Goal: Task Accomplishment & Management: Manage account settings

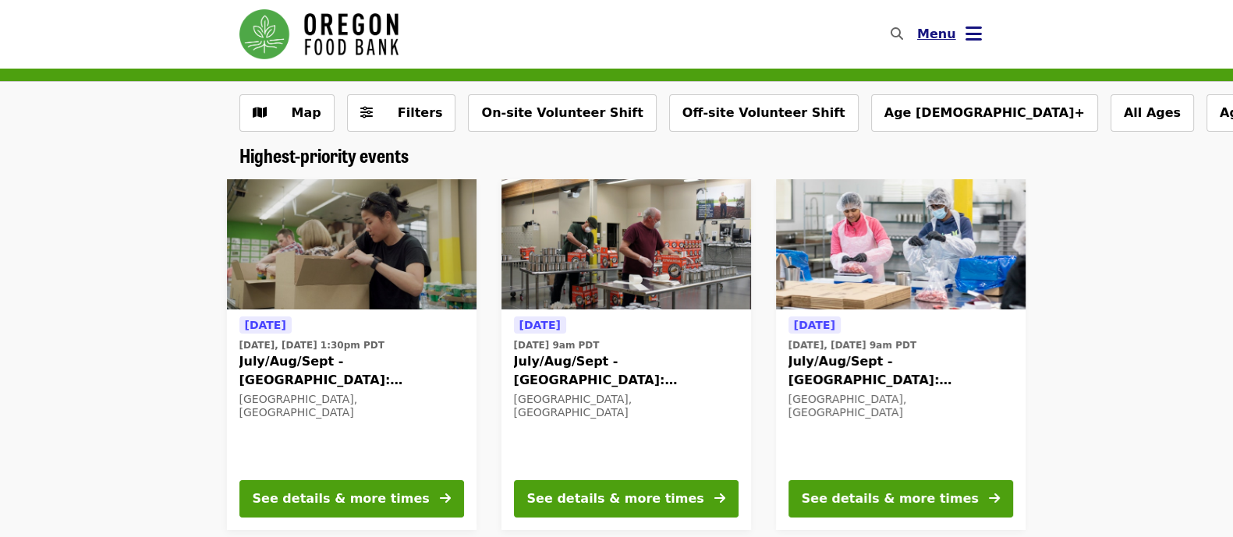
click at [975, 37] on icon "bars icon" at bounding box center [973, 34] width 16 height 23
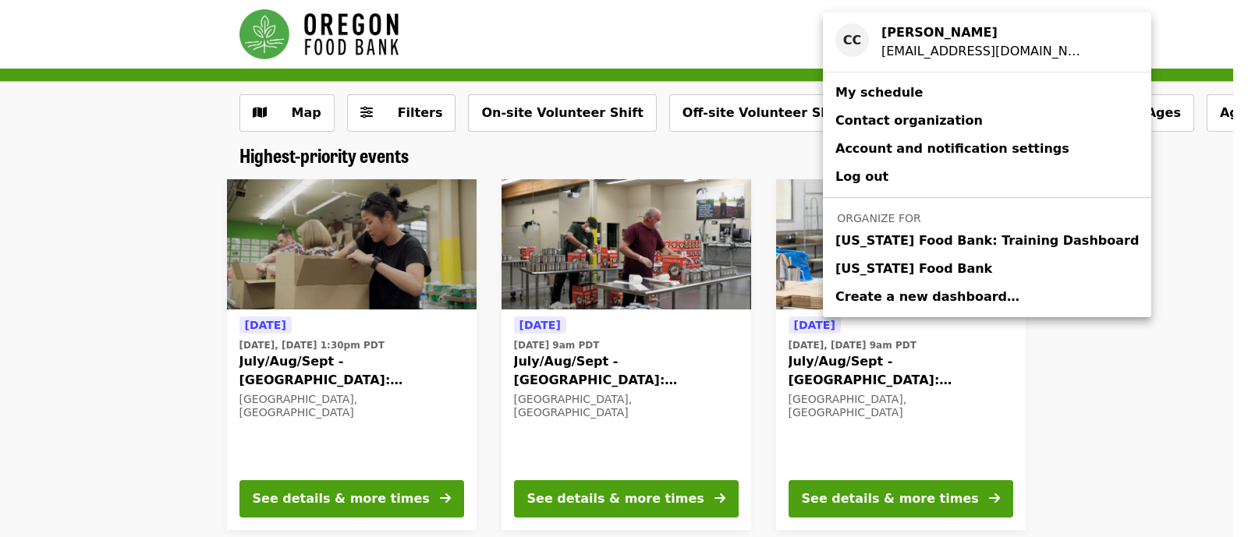
click at [951, 265] on link "[US_STATE] Food Bank" at bounding box center [987, 269] width 328 height 28
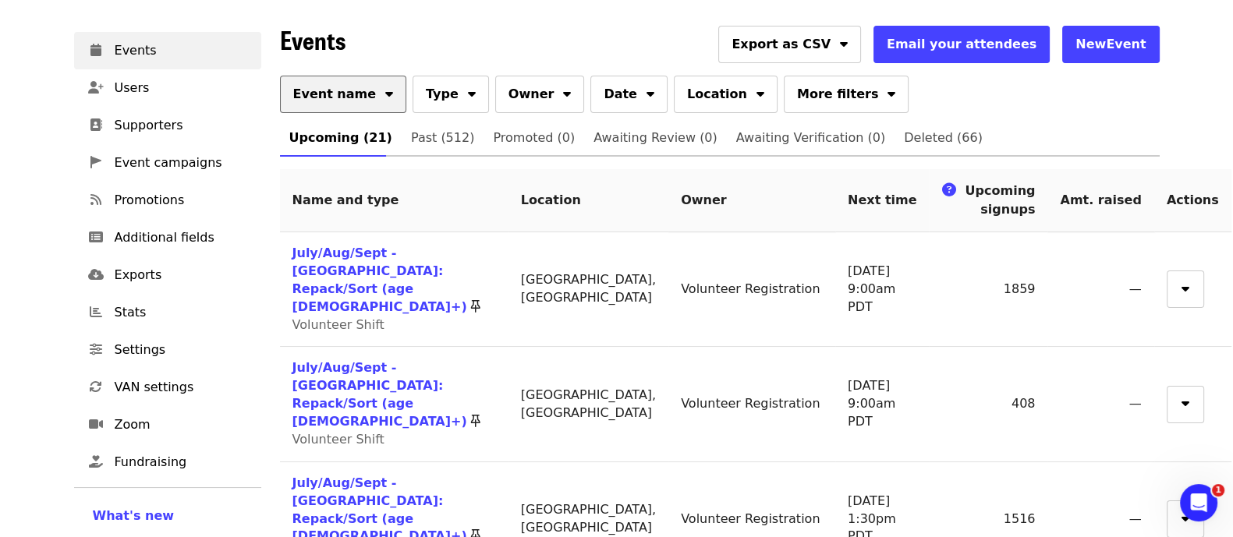
click at [348, 104] on button "Event name" at bounding box center [343, 94] width 127 height 37
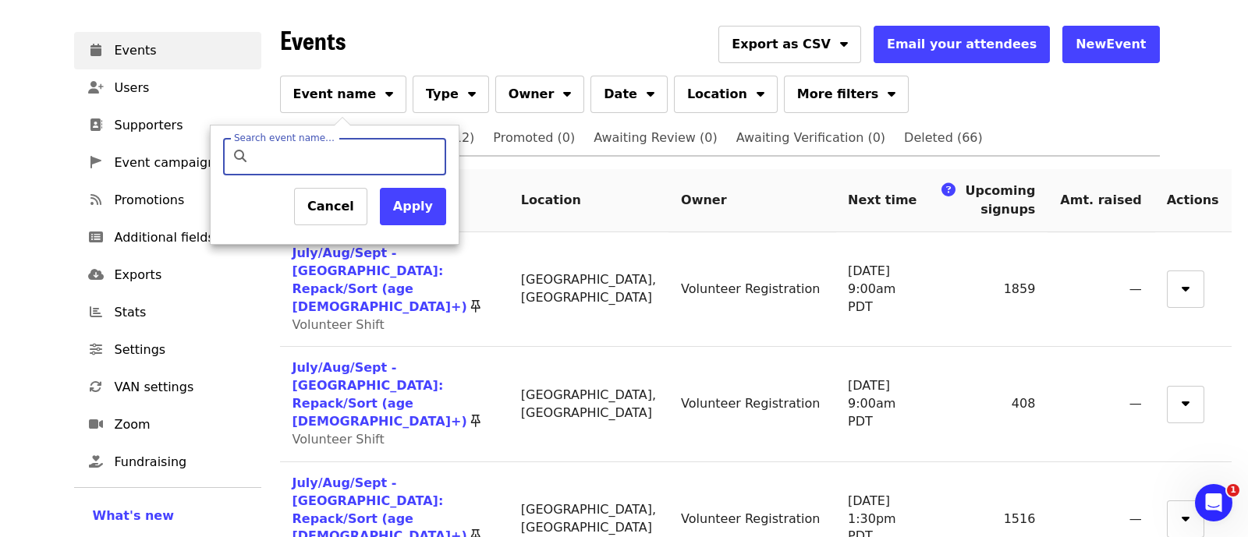
click at [356, 151] on input "Search event name…" at bounding box center [348, 156] width 184 height 37
type input "*********"
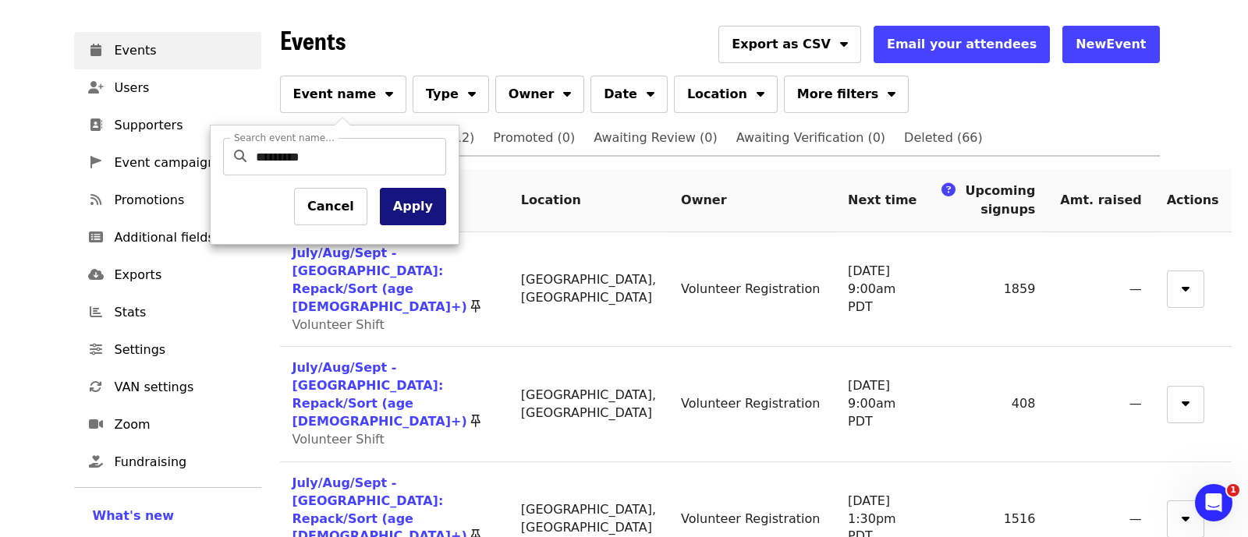
click at [417, 210] on button "Apply" at bounding box center [413, 206] width 66 height 37
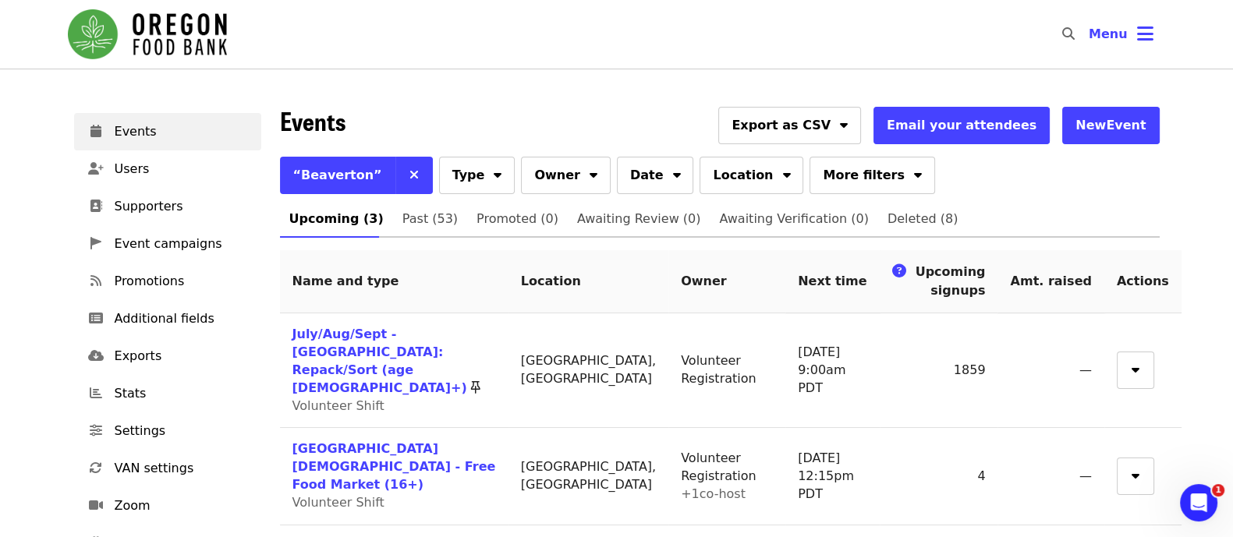
scroll to position [58, 0]
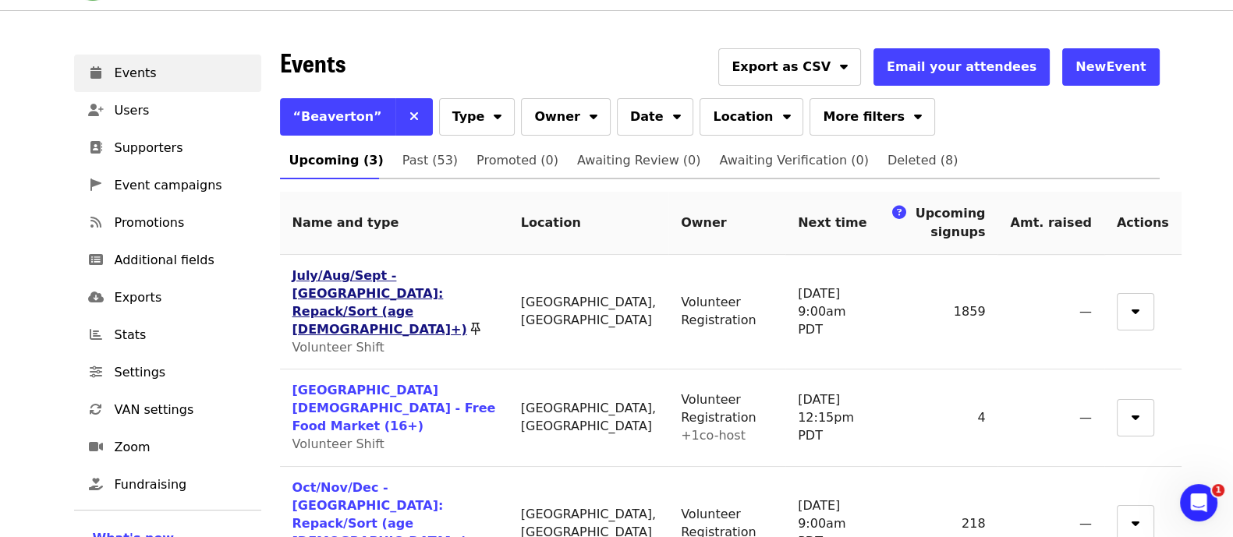
click at [410, 271] on link "July/Aug/Sept - [GEOGRAPHIC_DATA]: Repack/Sort (age [DEMOGRAPHIC_DATA]+)" at bounding box center [379, 302] width 175 height 69
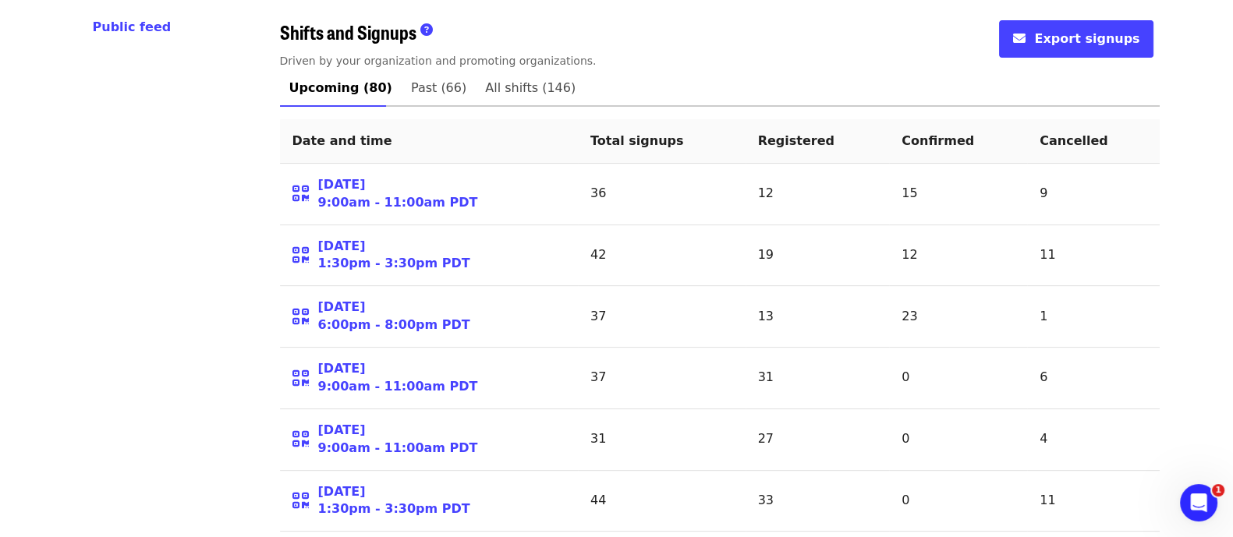
scroll to position [696, 0]
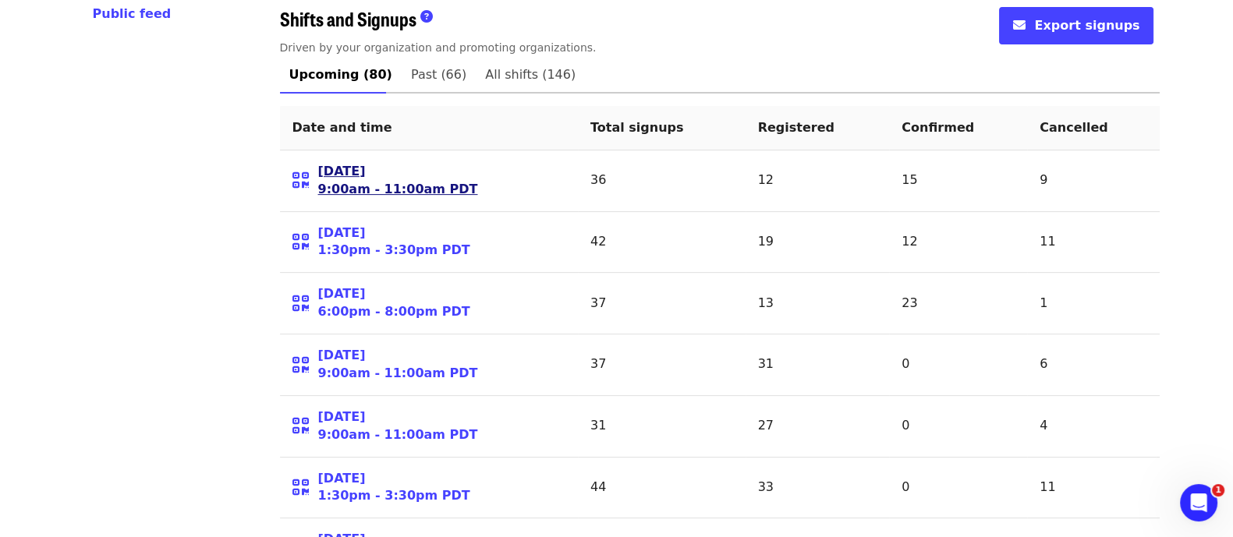
click at [382, 163] on link "[DATE] 9:00am - 11:00am PDT" at bounding box center [398, 181] width 160 height 36
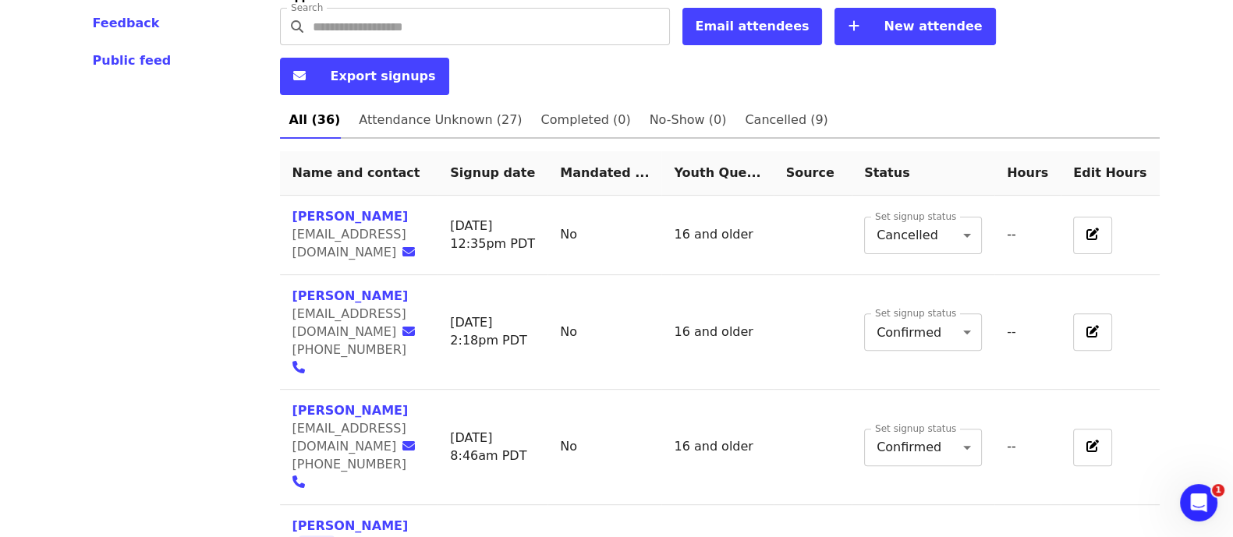
scroll to position [657, 0]
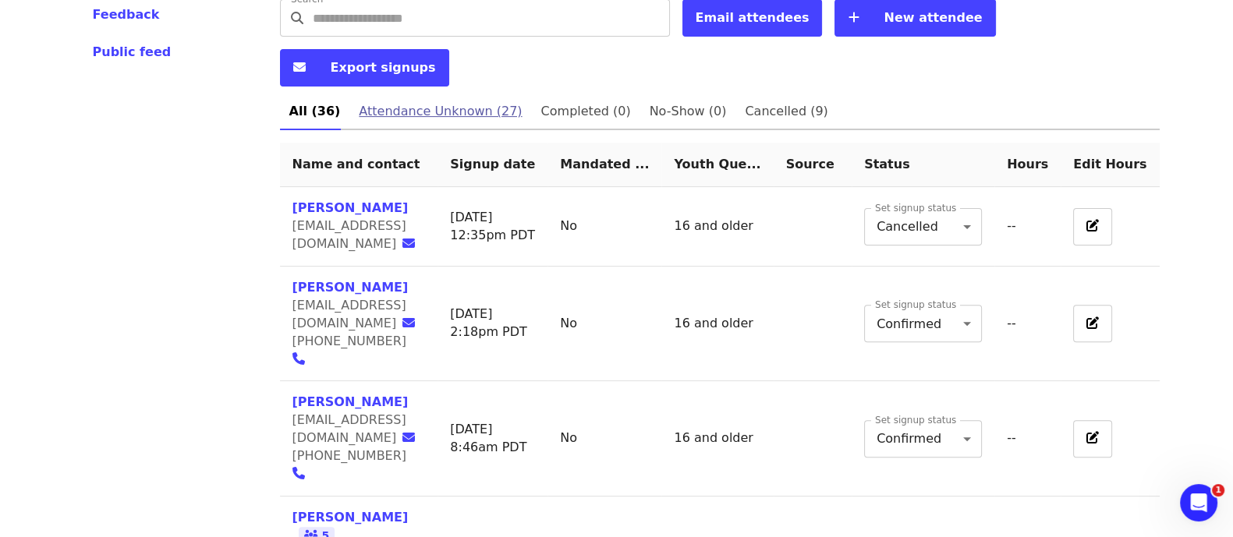
click at [447, 101] on span "Attendance Unknown (27)" at bounding box center [440, 112] width 163 height 22
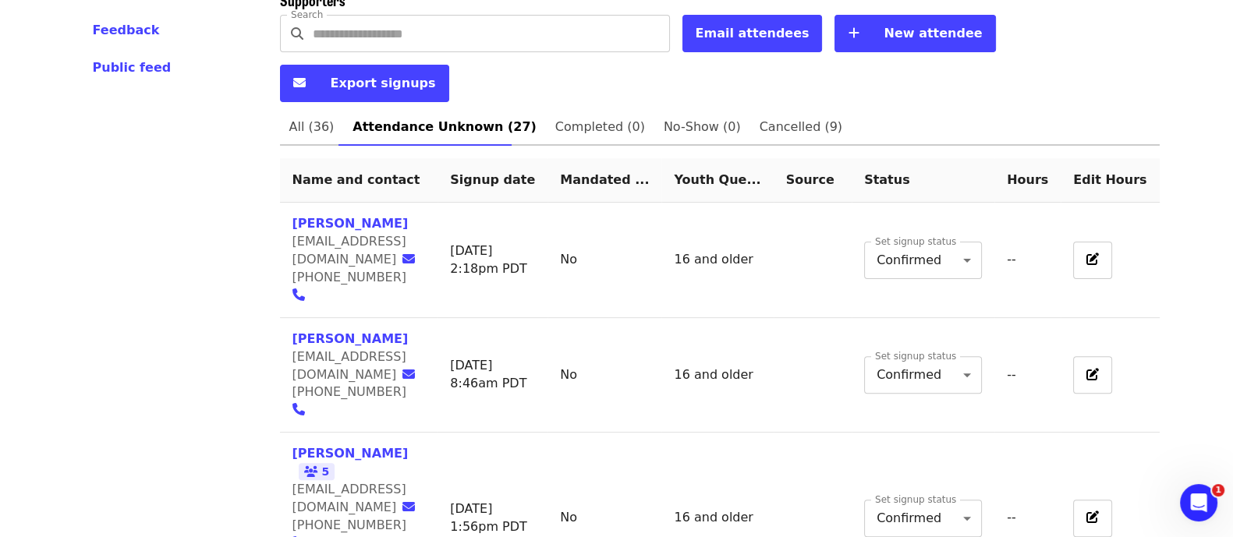
scroll to position [637, 0]
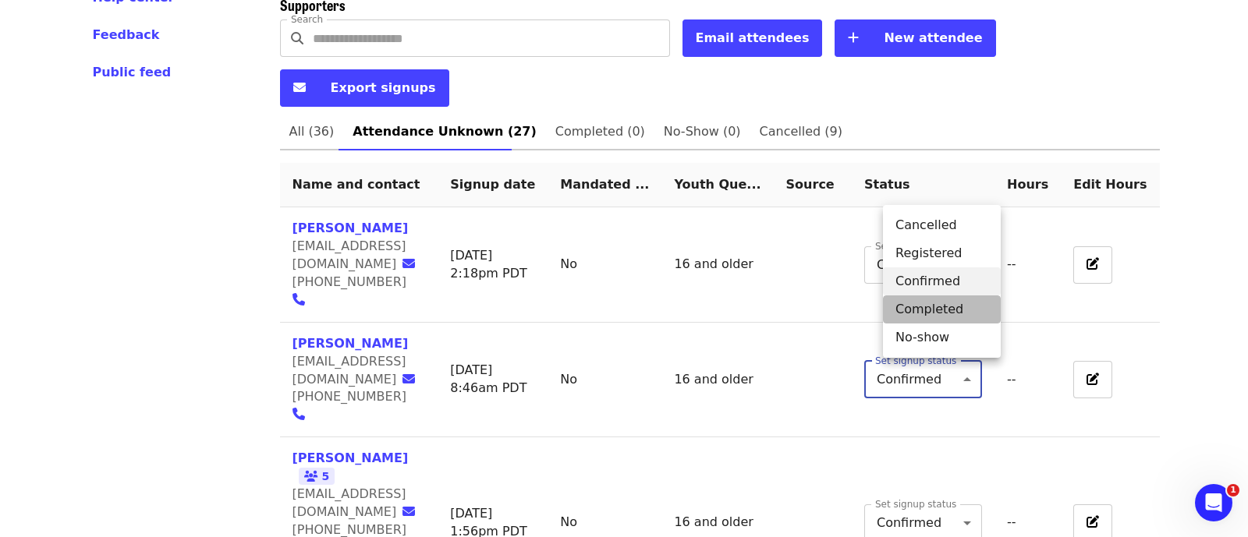
click at [959, 317] on li "Completed" at bounding box center [942, 310] width 118 height 28
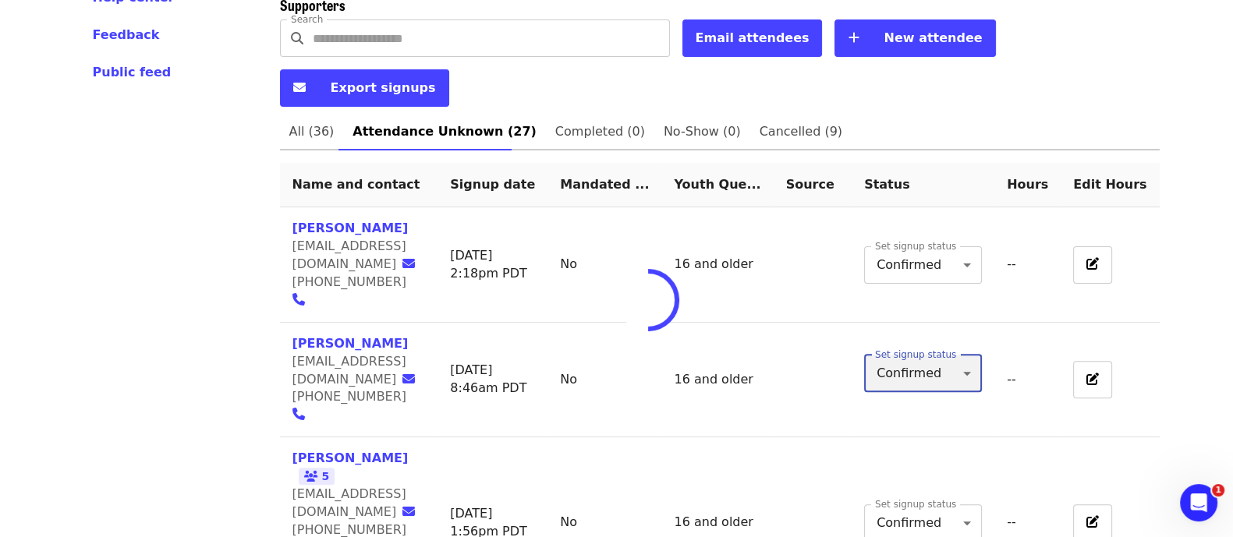
type input "*"
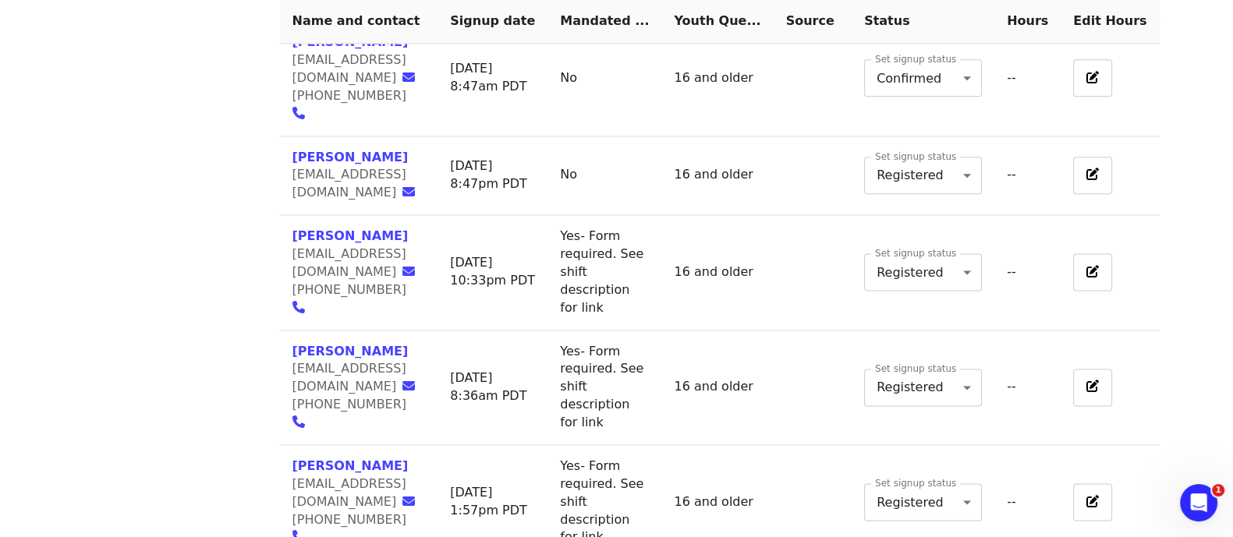
scroll to position [2569, 0]
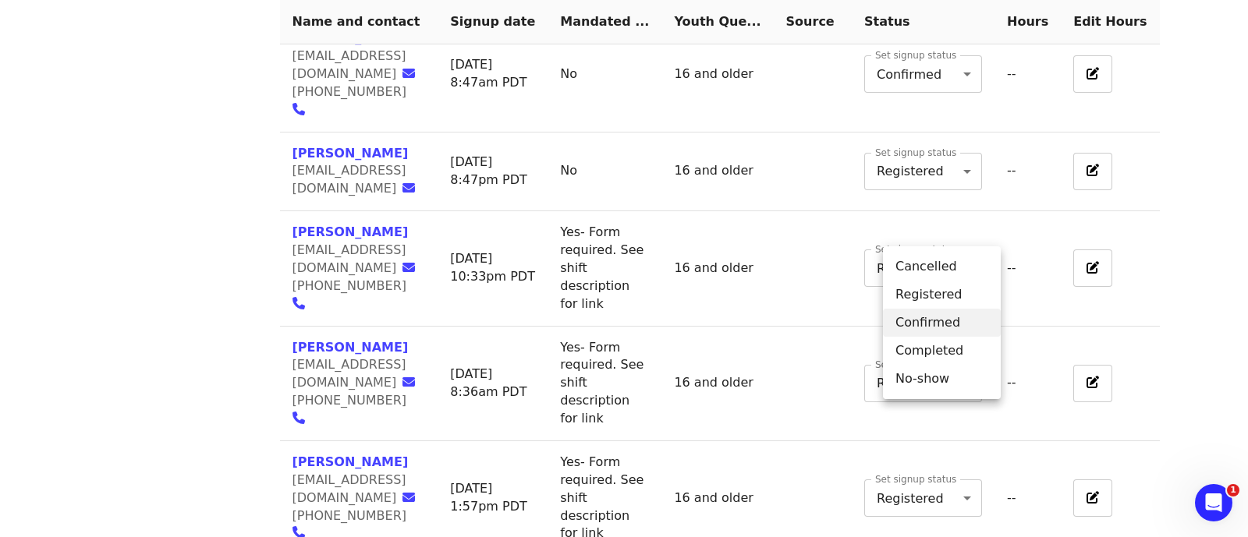
click at [955, 349] on li "Completed" at bounding box center [942, 351] width 118 height 28
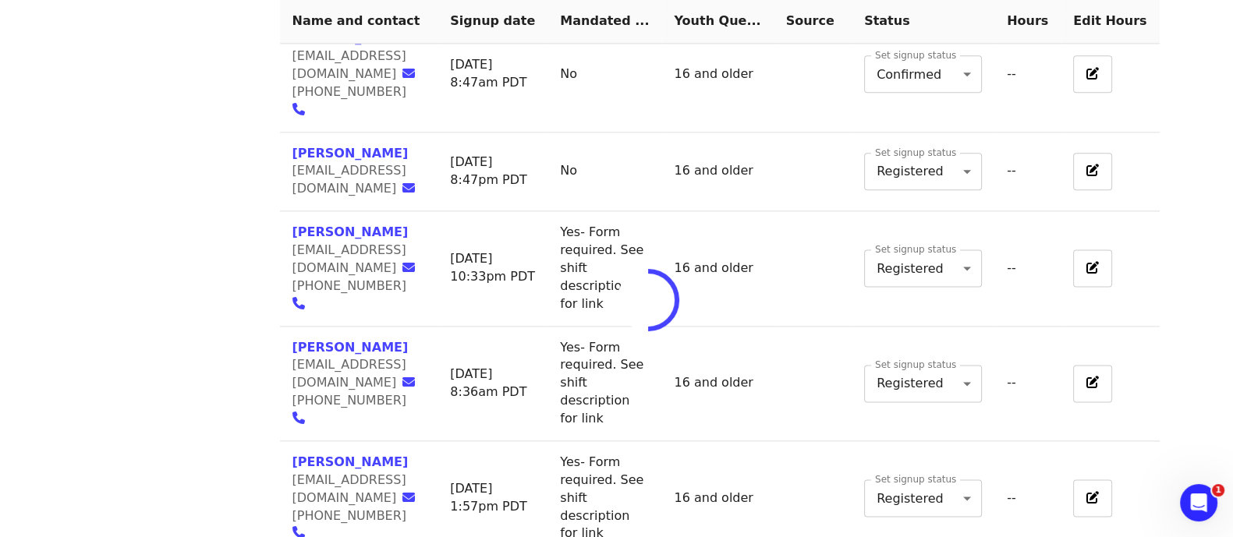
type input "*"
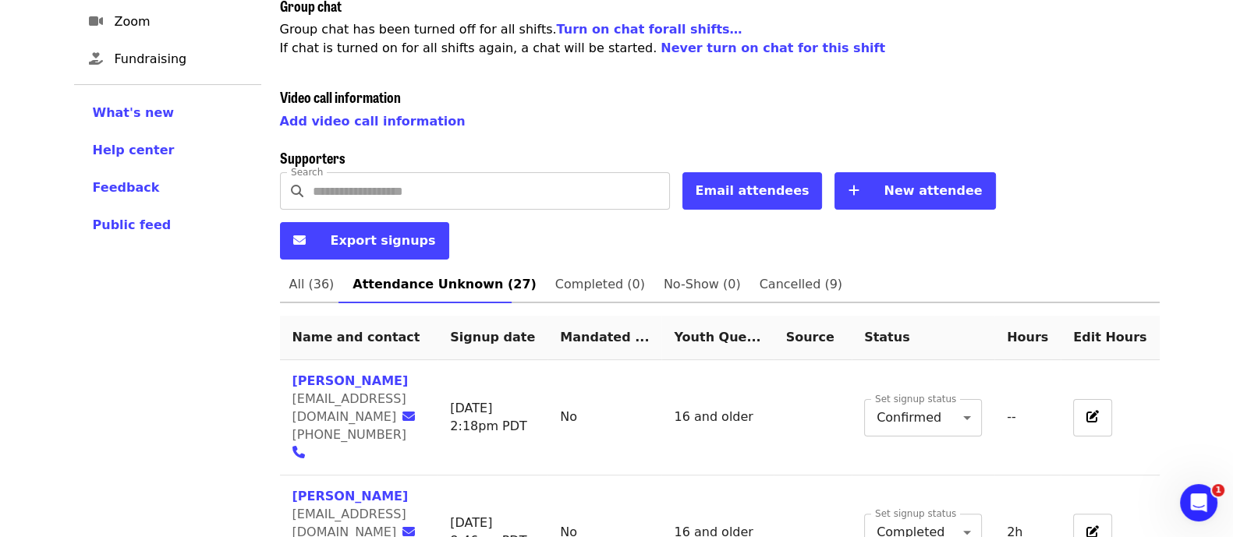
scroll to position [472, 0]
